Goal: Obtain resource: Obtain resource

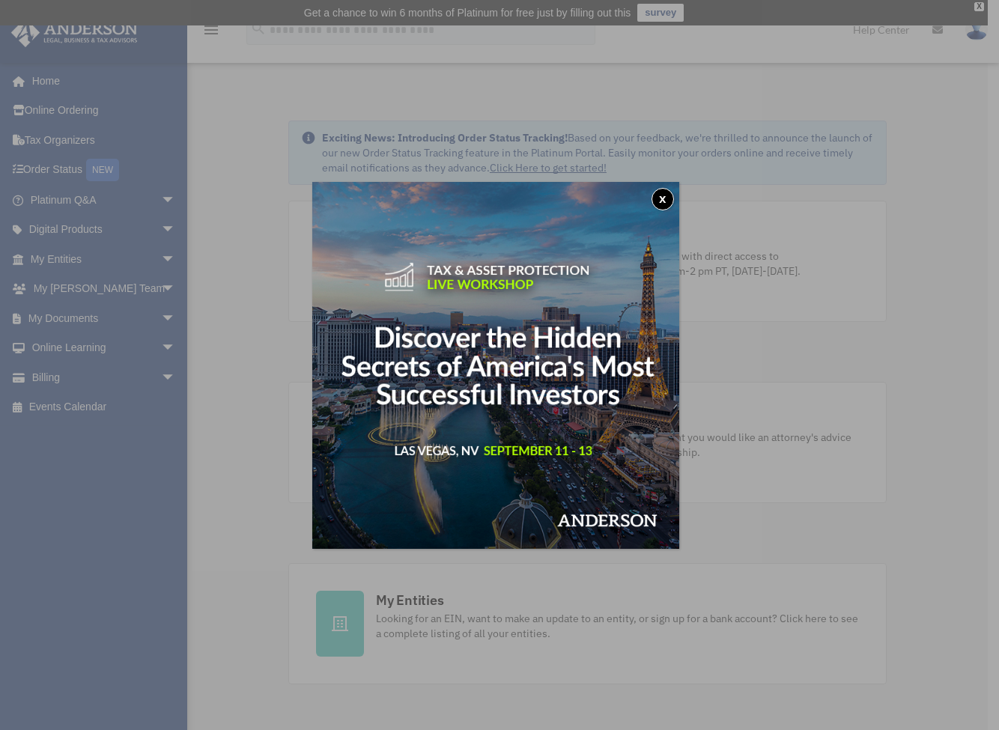
click at [668, 199] on button "x" at bounding box center [663, 199] width 22 height 22
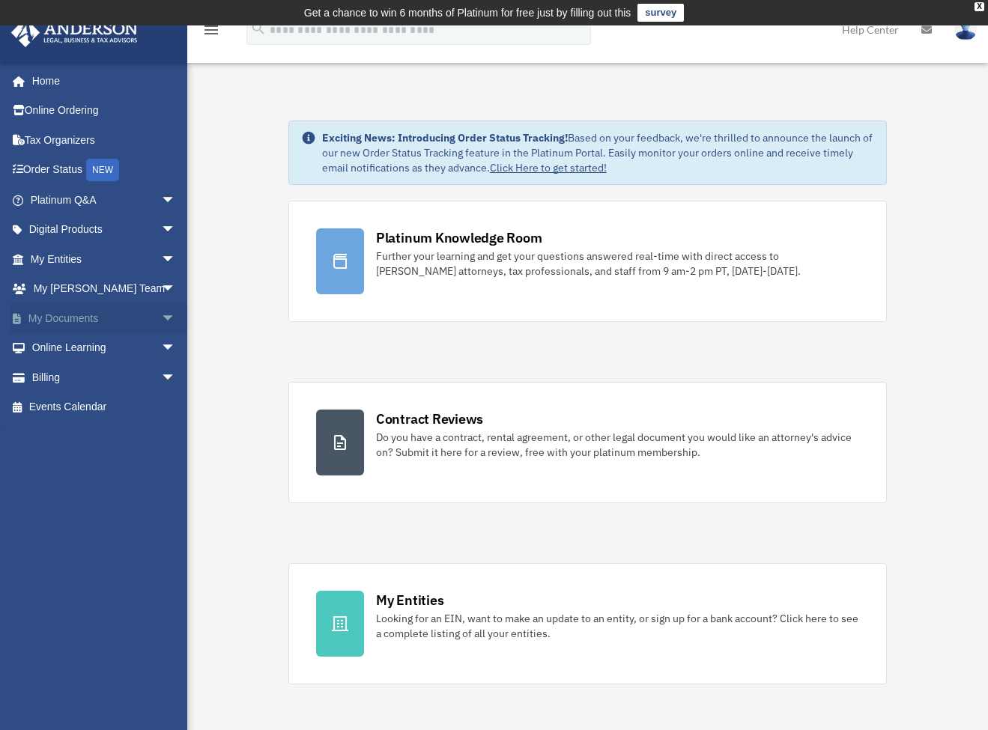
click at [75, 315] on link "My Documents arrow_drop_down" at bounding box center [104, 318] width 188 height 30
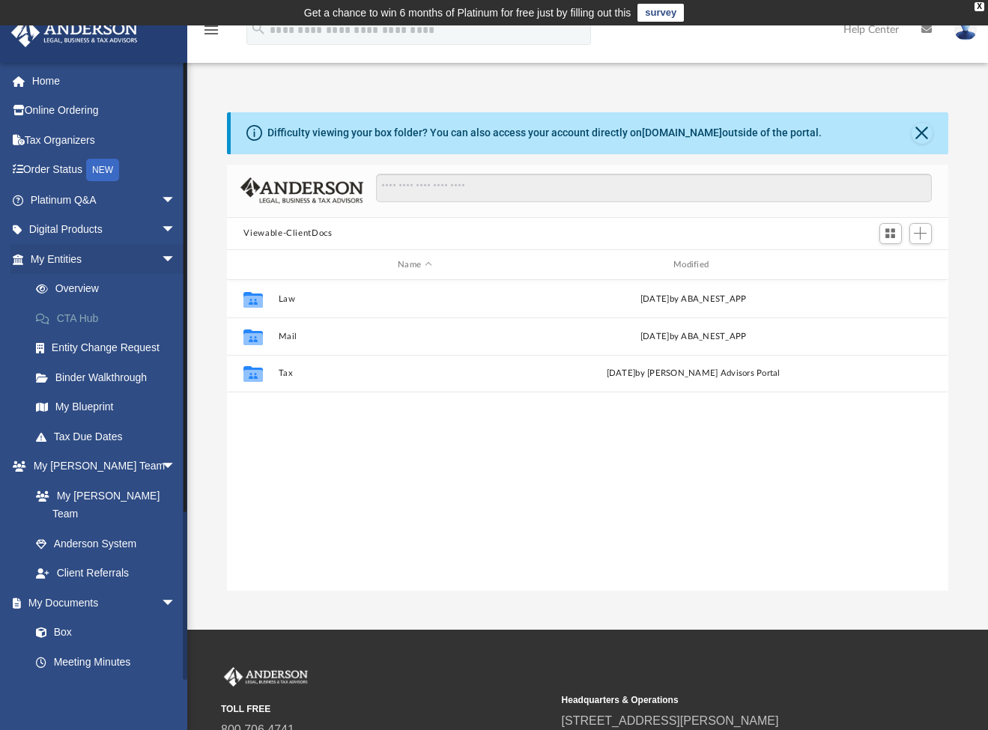
scroll to position [330, 709]
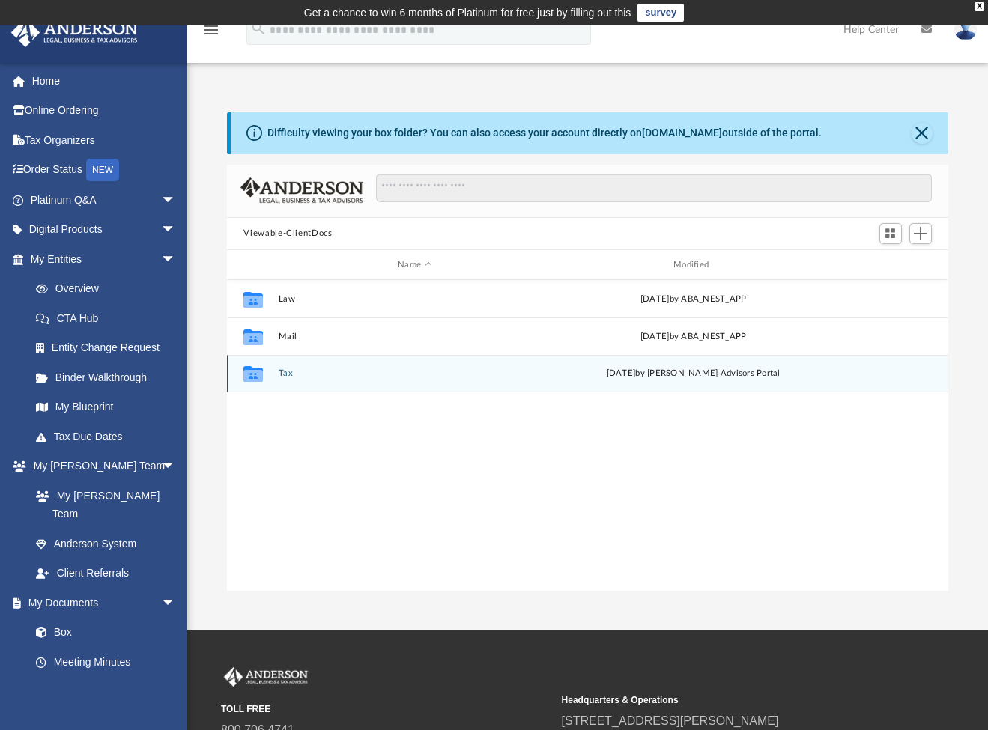
click at [281, 375] on button "Tax" at bounding box center [415, 374] width 273 height 10
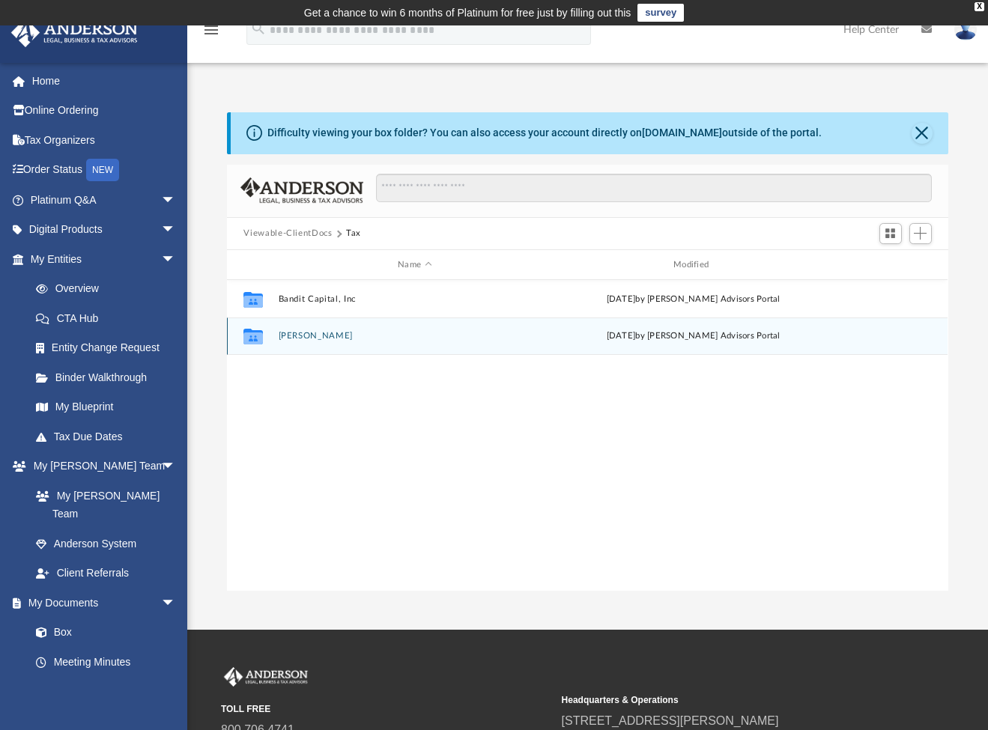
click at [288, 337] on button "Gunderson, Eric C." at bounding box center [415, 337] width 273 height 10
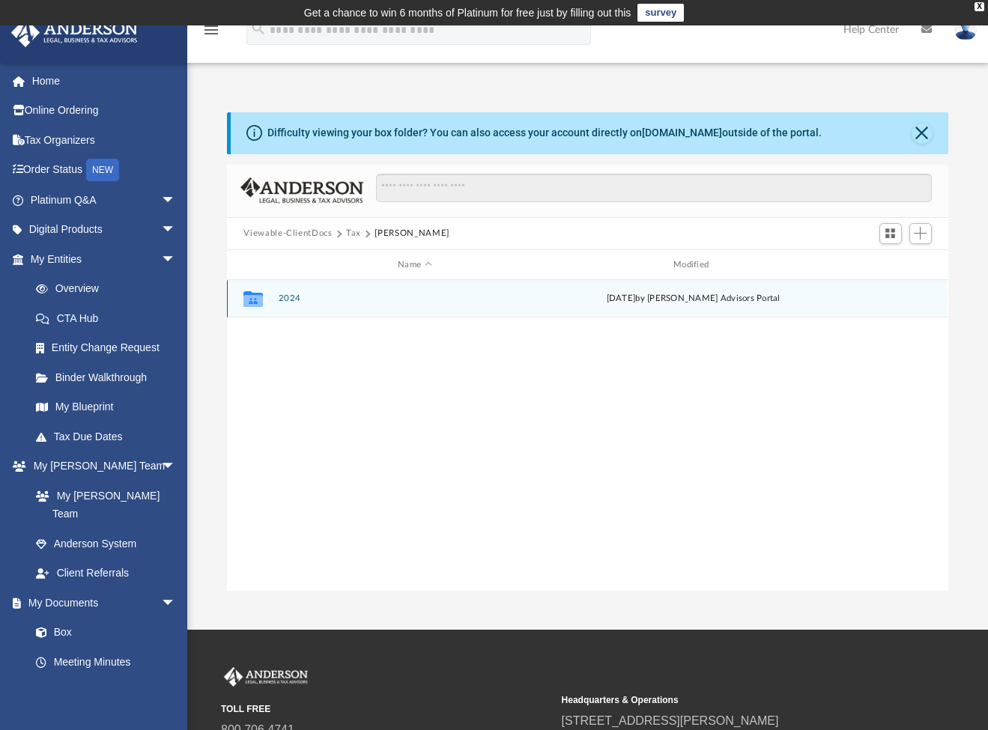
click at [282, 297] on button "2024" at bounding box center [415, 299] width 273 height 10
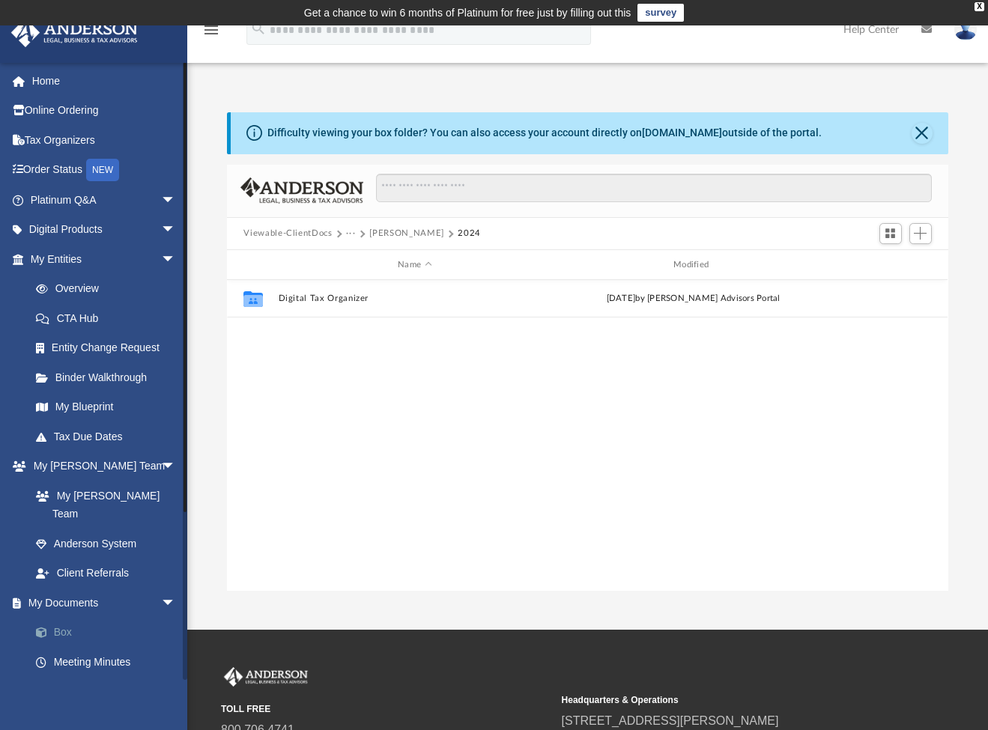
click at [59, 618] on link "Box" at bounding box center [110, 633] width 178 height 30
click at [54, 618] on link "Box" at bounding box center [110, 633] width 178 height 30
click at [925, 131] on button "Close" at bounding box center [922, 133] width 21 height 21
